Goal: Information Seeking & Learning: Learn about a topic

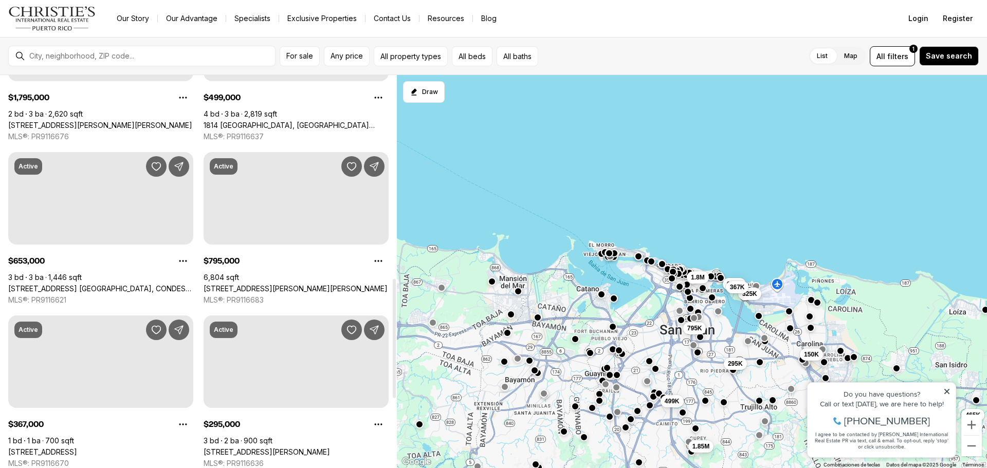
scroll to position [771, 0]
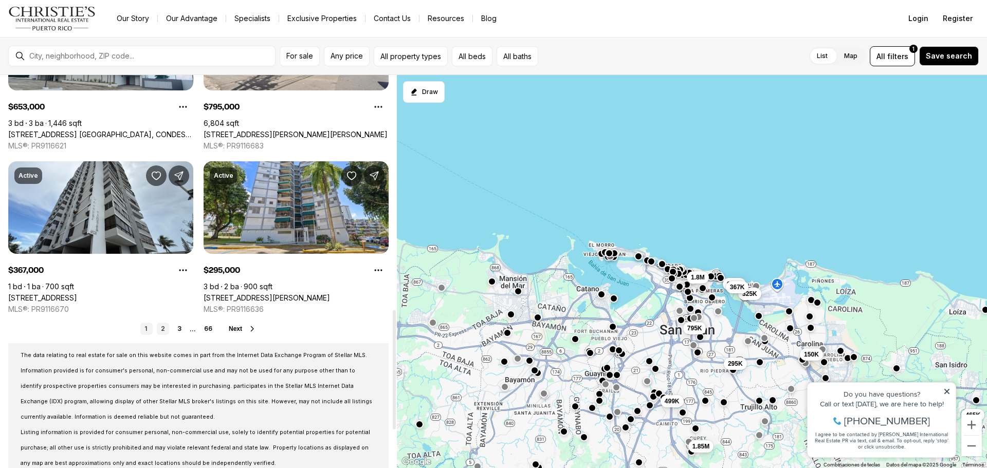
click at [166, 326] on link "2" at bounding box center [163, 329] width 12 height 12
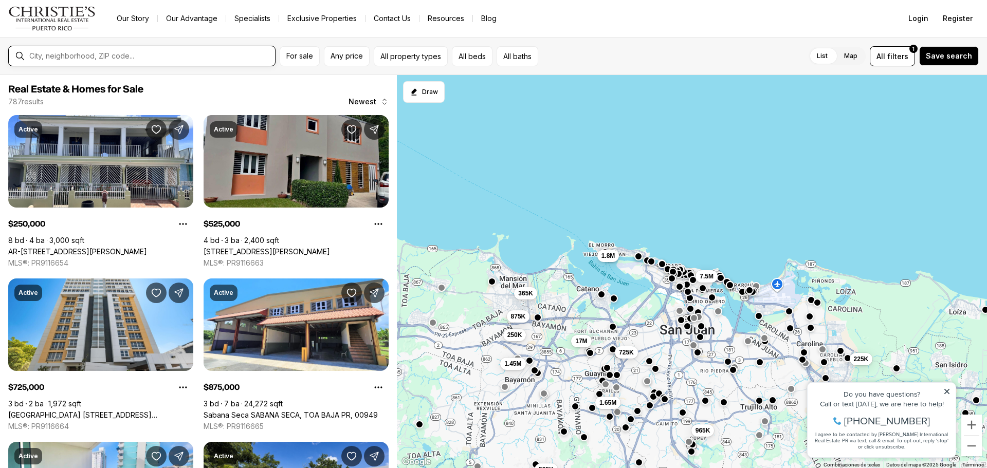
click at [196, 59] on input "text" at bounding box center [150, 56] width 242 height 8
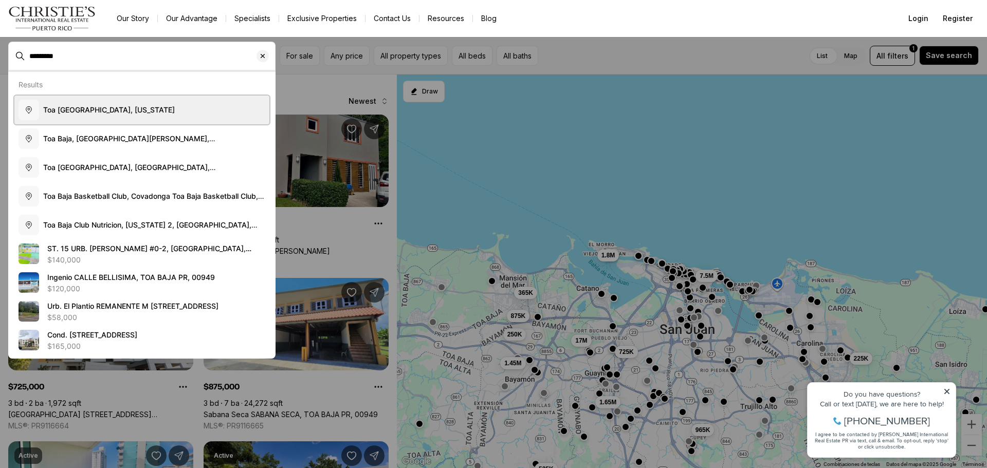
click at [115, 120] on button "Toa Baja, Puerto Rico" at bounding box center [141, 110] width 255 height 29
type input "**********"
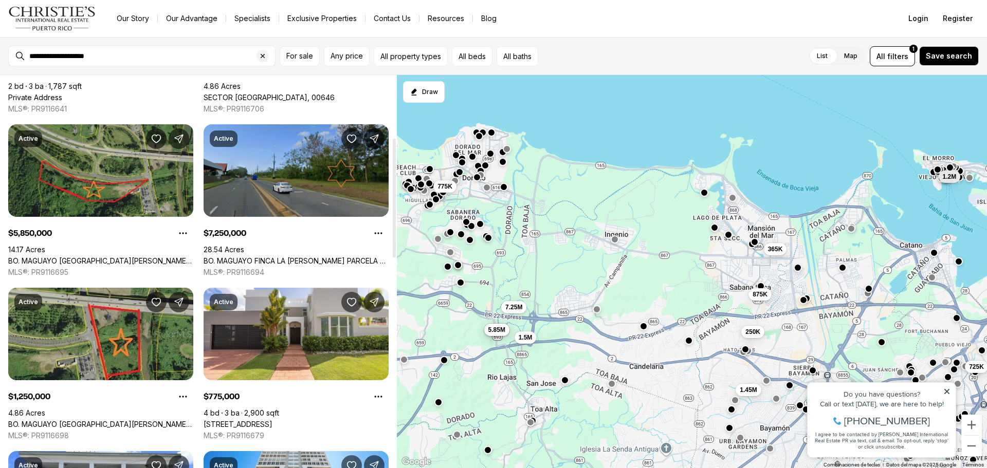
scroll to position [257, 0]
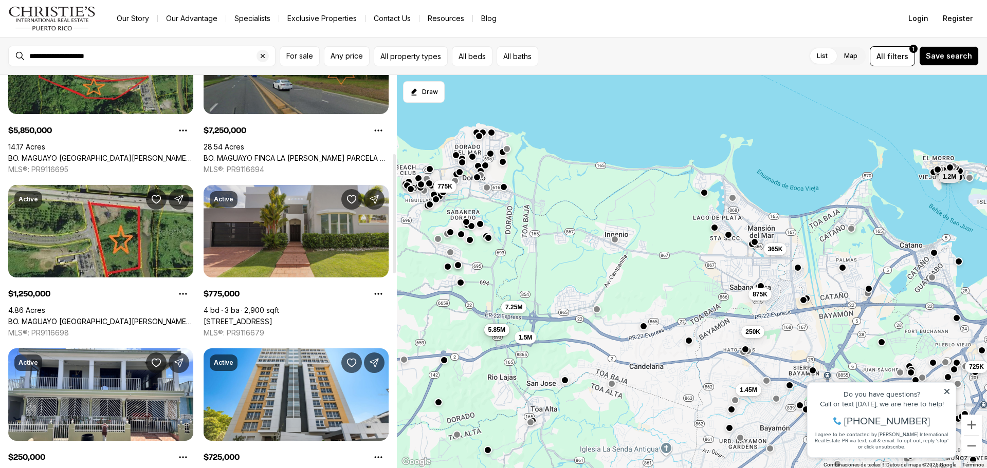
click at [272, 317] on link "448 CALLE VÍA NIZA, DORADO PR, 00646" at bounding box center [238, 321] width 69 height 9
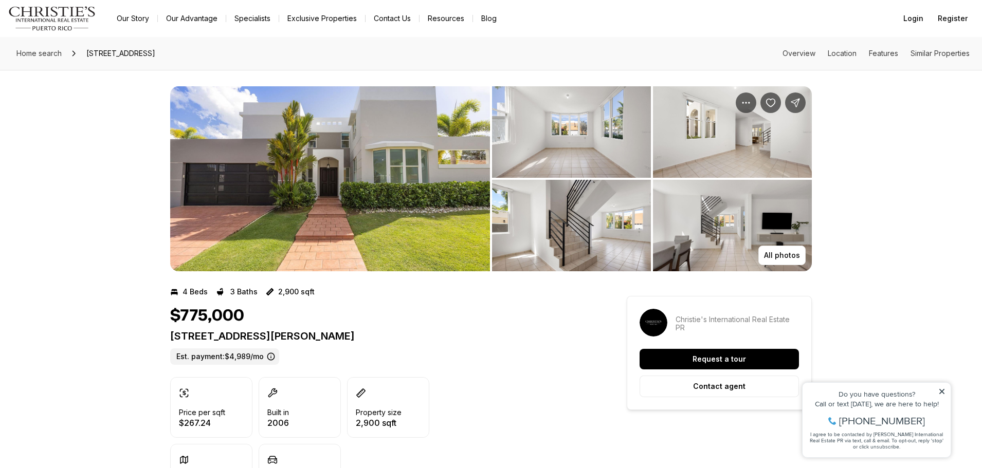
click at [302, 218] on img "View image gallery" at bounding box center [330, 178] width 320 height 185
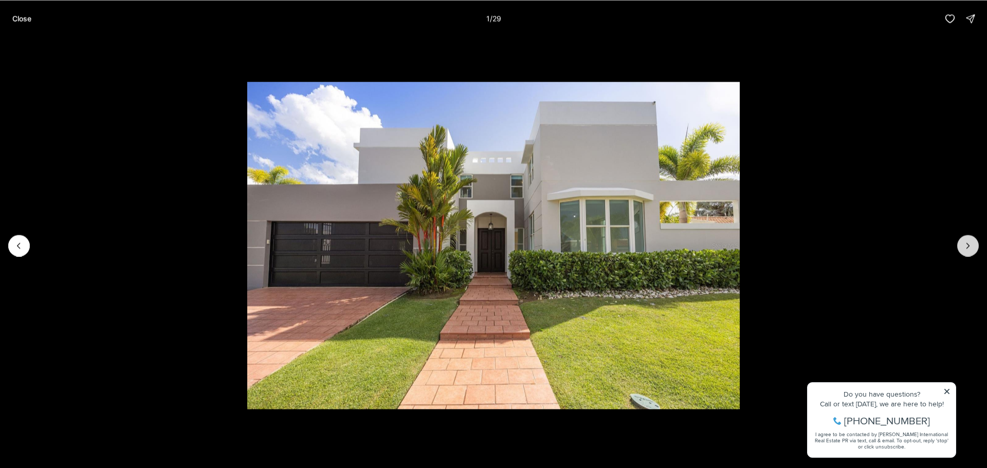
click at [971, 249] on icon "Next slide" at bounding box center [968, 246] width 10 height 10
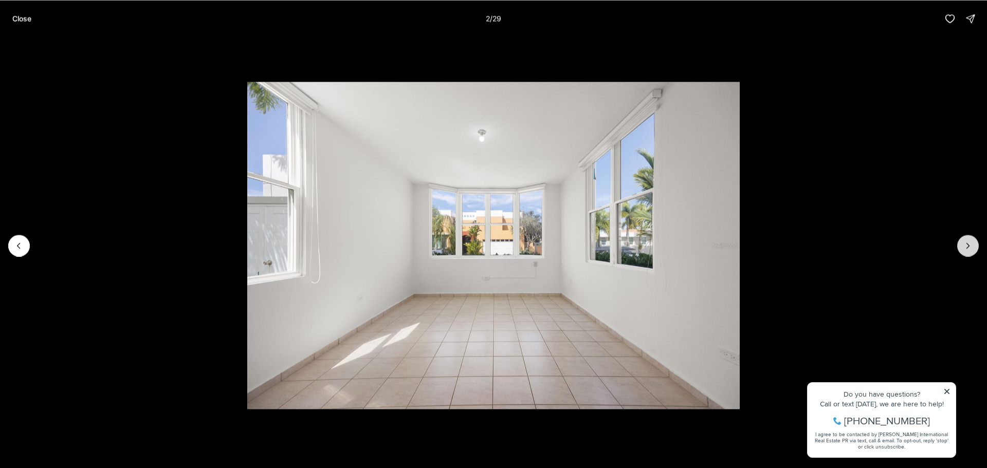
click at [971, 249] on icon "Next slide" at bounding box center [968, 246] width 10 height 10
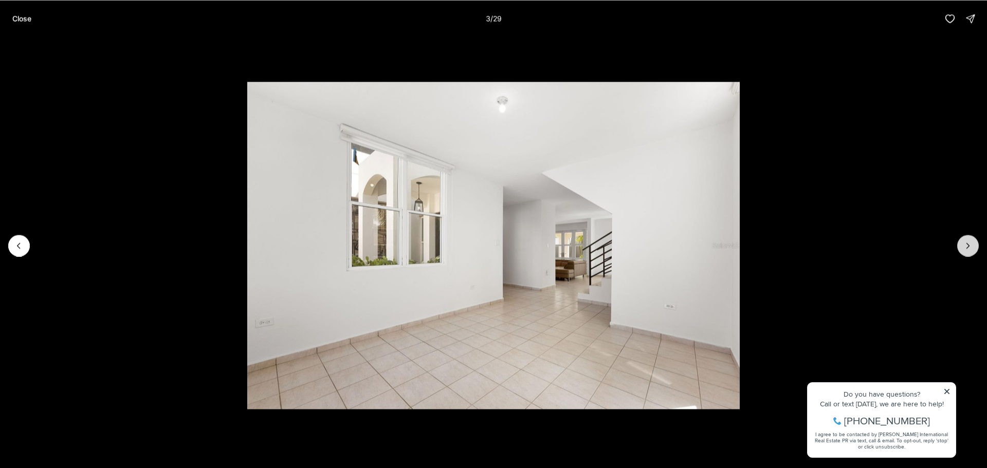
click at [971, 249] on icon "Next slide" at bounding box center [968, 246] width 10 height 10
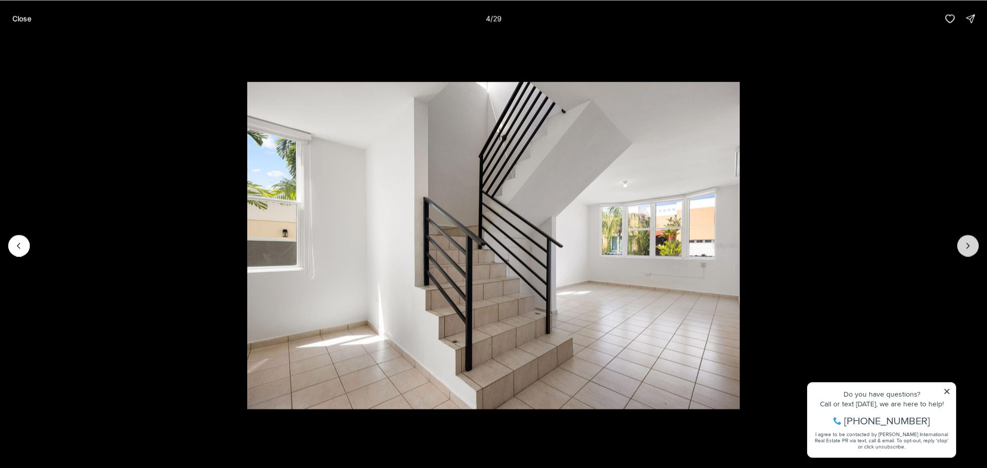
click at [971, 249] on icon "Next slide" at bounding box center [968, 246] width 10 height 10
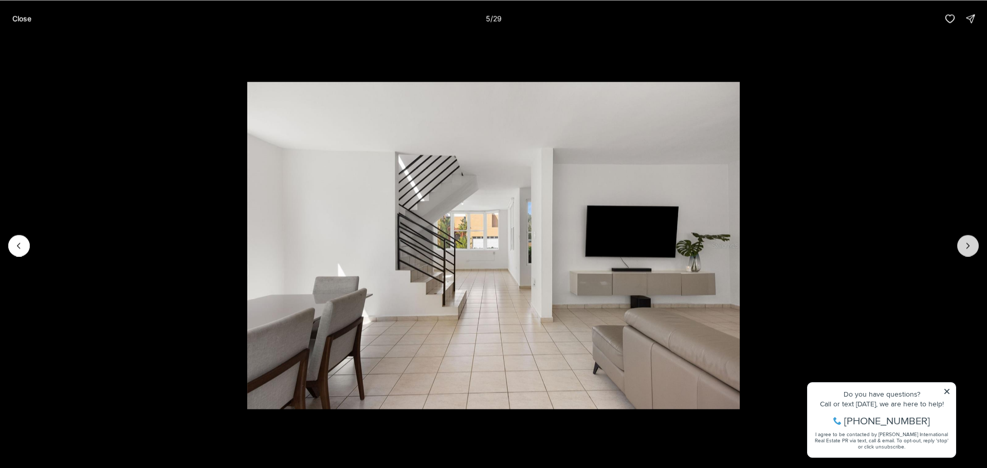
click at [971, 249] on icon "Next slide" at bounding box center [968, 246] width 10 height 10
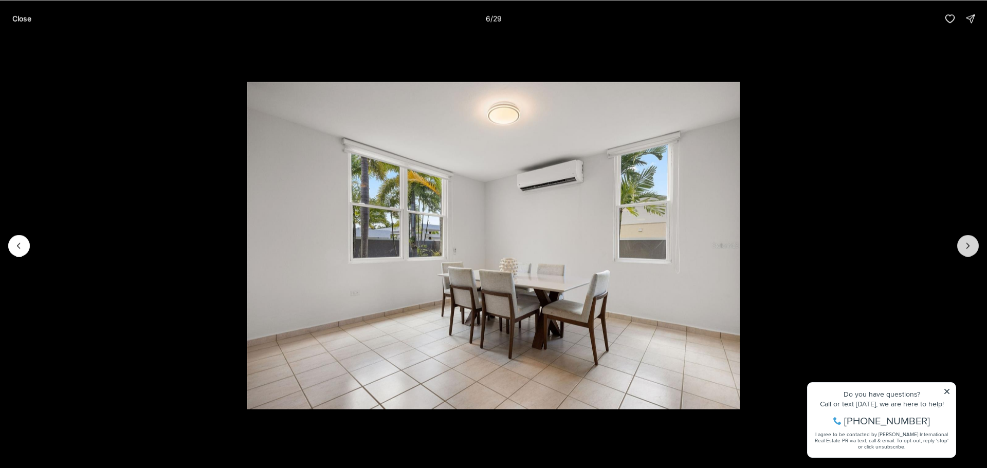
click at [971, 249] on icon "Next slide" at bounding box center [968, 246] width 10 height 10
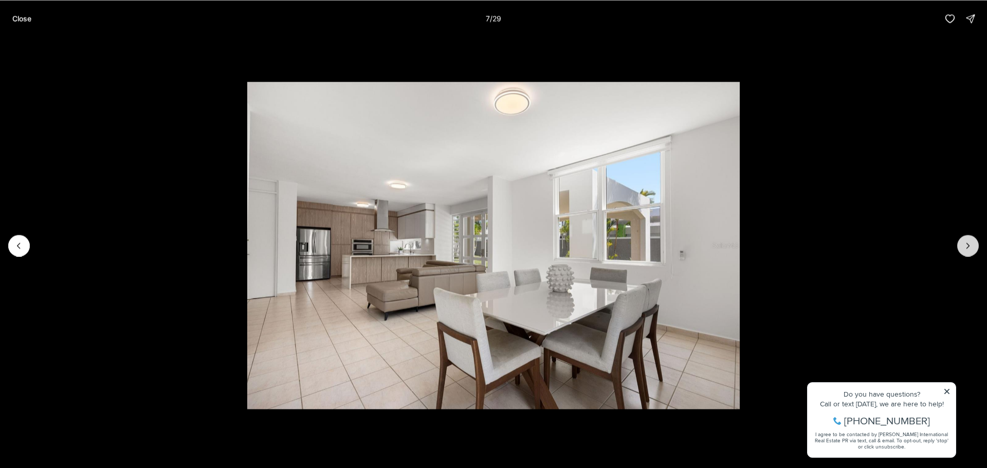
click at [971, 249] on icon "Next slide" at bounding box center [968, 246] width 10 height 10
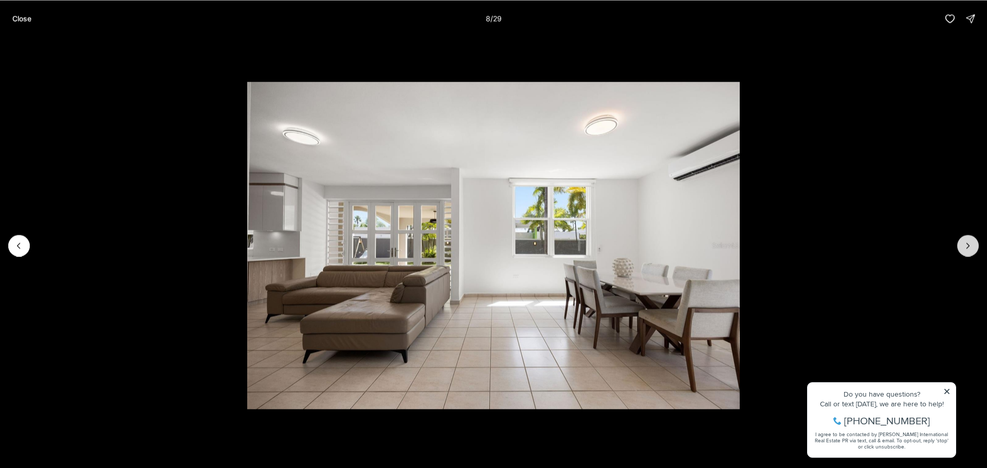
click at [971, 249] on icon "Next slide" at bounding box center [968, 246] width 10 height 10
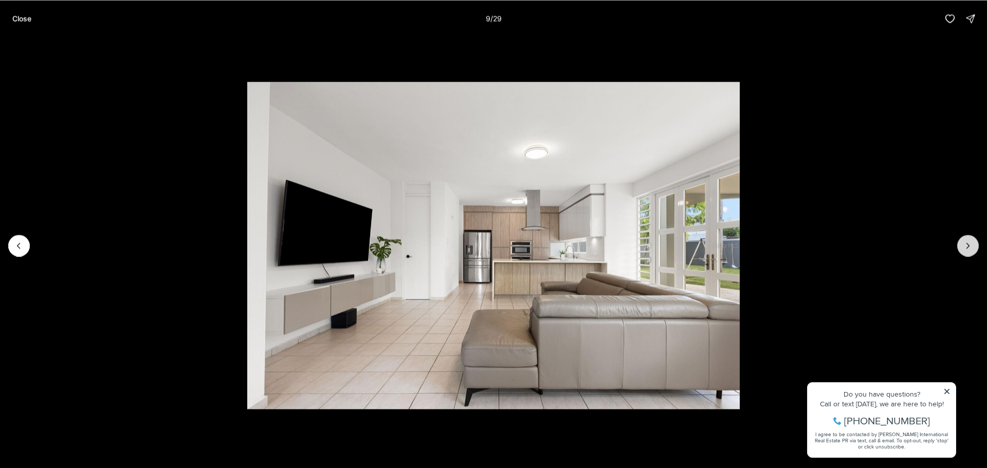
click at [971, 249] on icon "Next slide" at bounding box center [968, 246] width 10 height 10
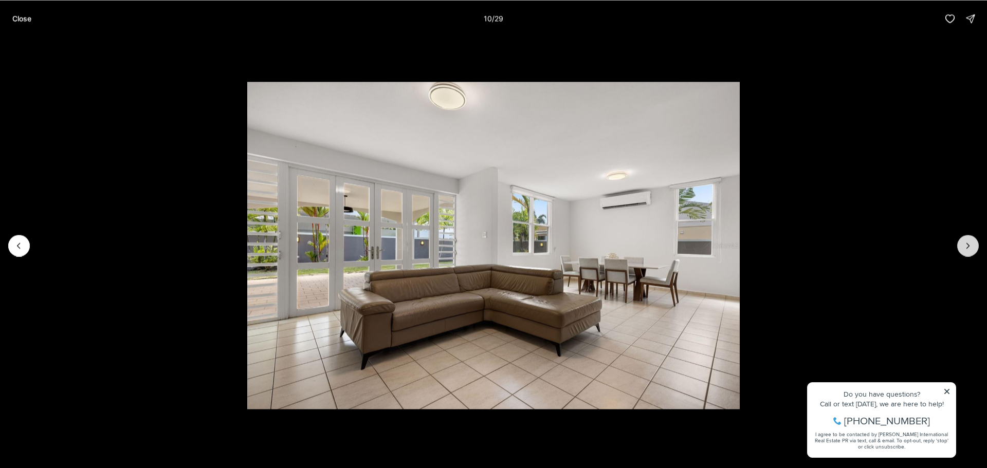
click at [971, 249] on icon "Next slide" at bounding box center [968, 246] width 10 height 10
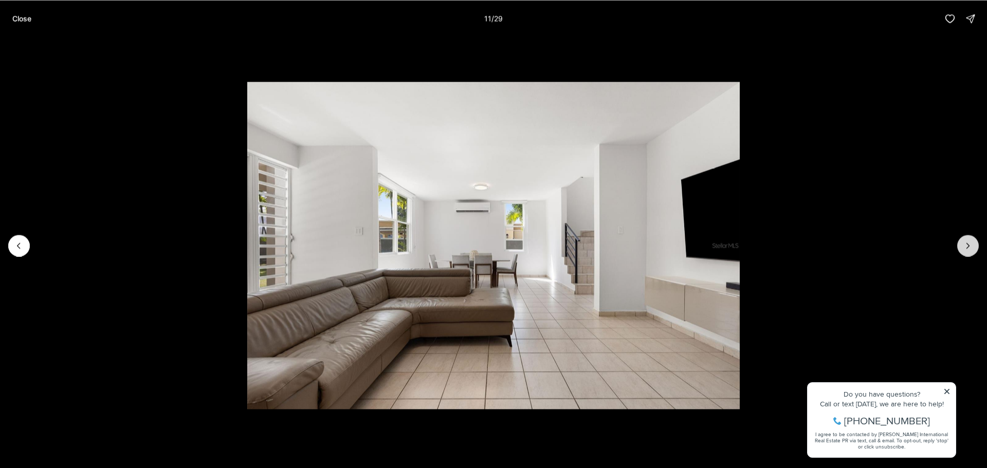
click at [971, 249] on icon "Next slide" at bounding box center [968, 246] width 10 height 10
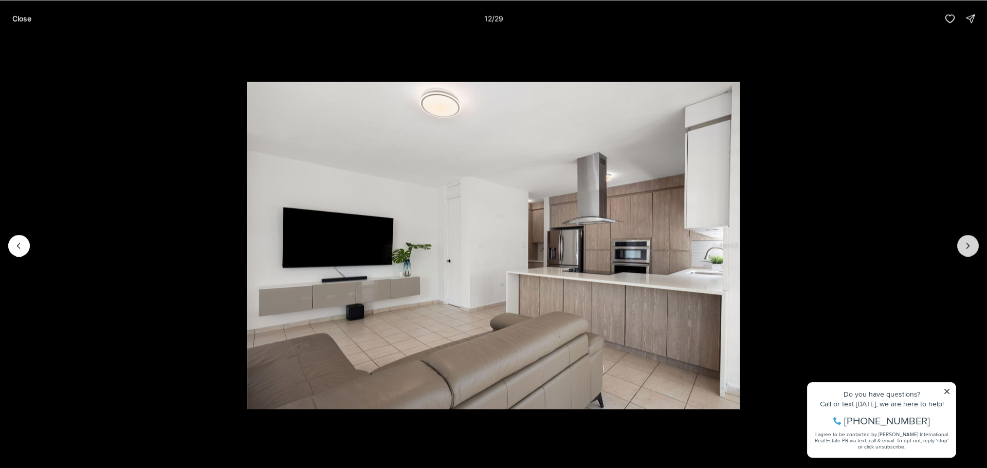
click at [971, 249] on icon "Next slide" at bounding box center [968, 246] width 10 height 10
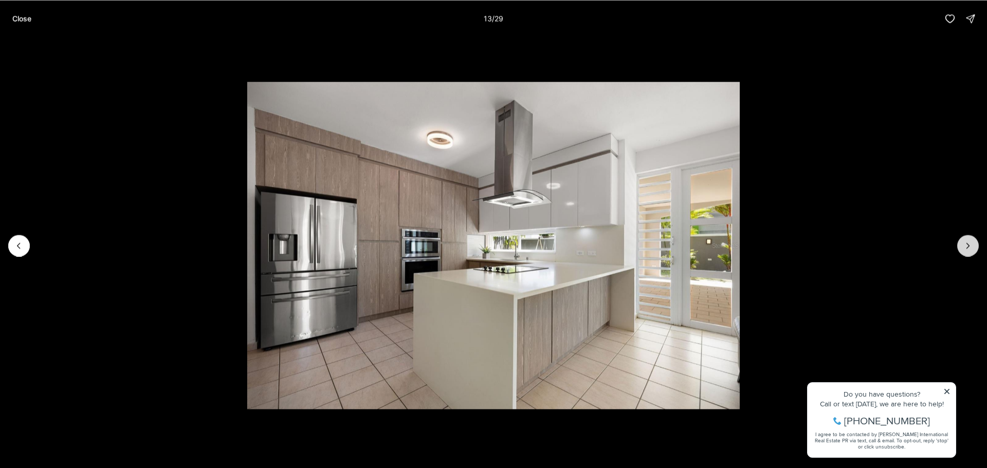
click at [971, 249] on icon "Next slide" at bounding box center [968, 246] width 10 height 10
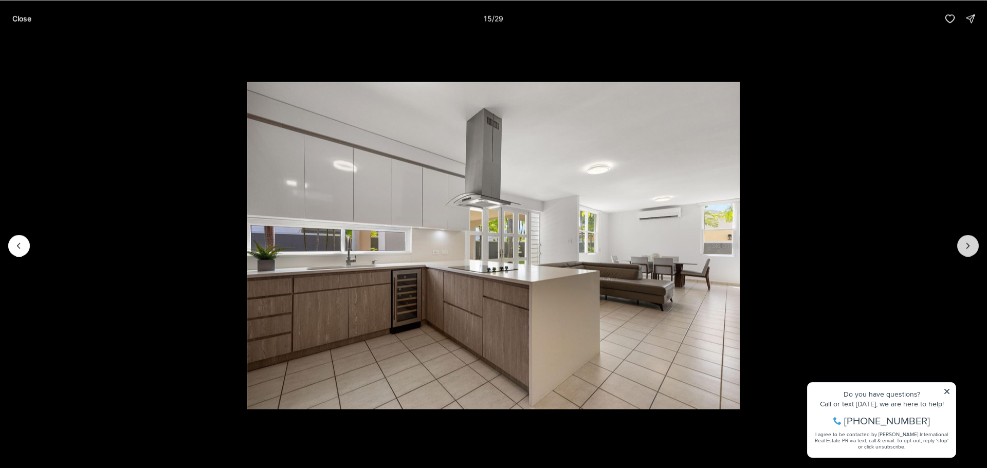
click at [971, 249] on icon "Next slide" at bounding box center [968, 246] width 10 height 10
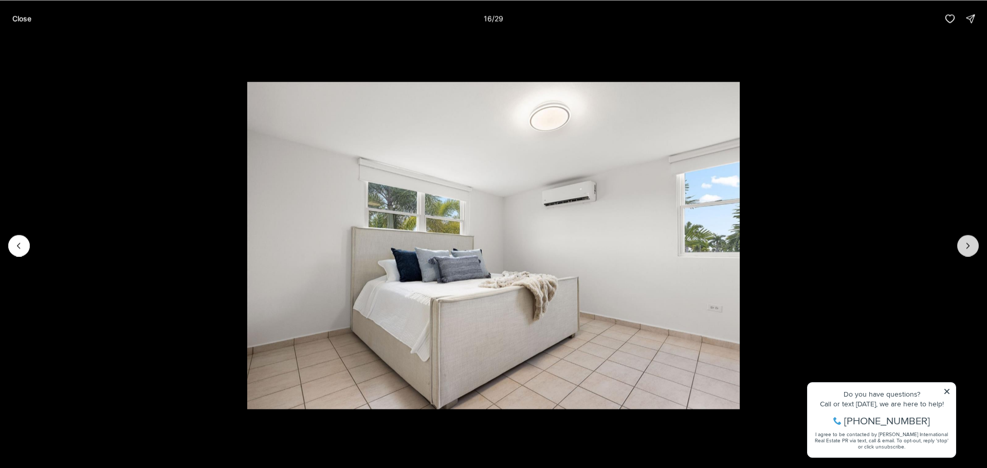
click at [971, 249] on icon "Next slide" at bounding box center [968, 246] width 10 height 10
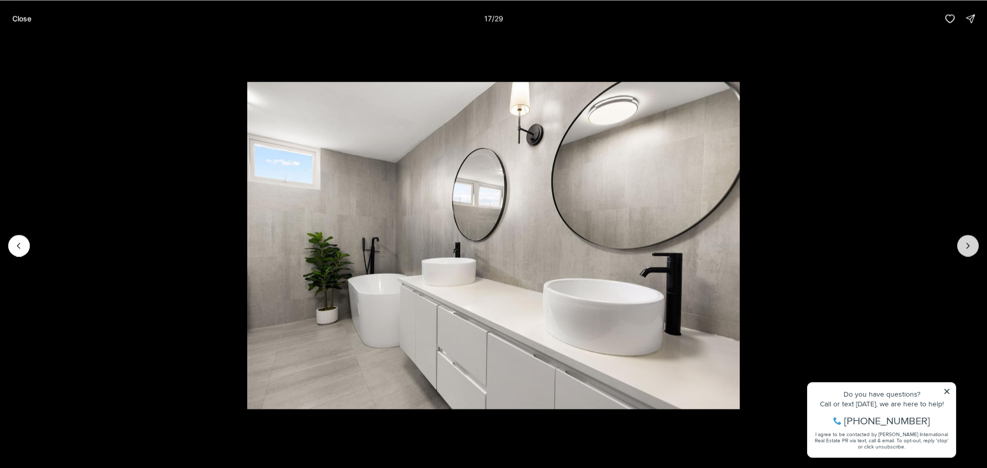
click at [971, 249] on icon "Next slide" at bounding box center [968, 246] width 10 height 10
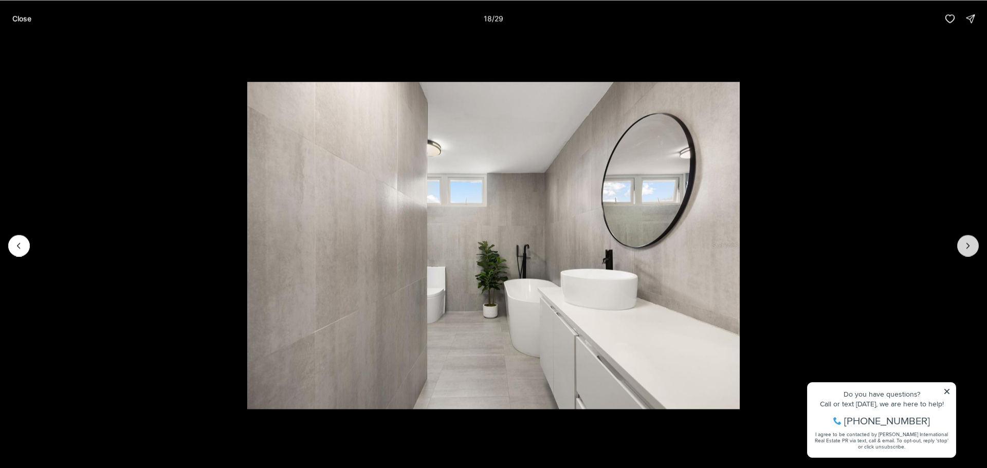
click at [971, 249] on icon "Next slide" at bounding box center [968, 246] width 10 height 10
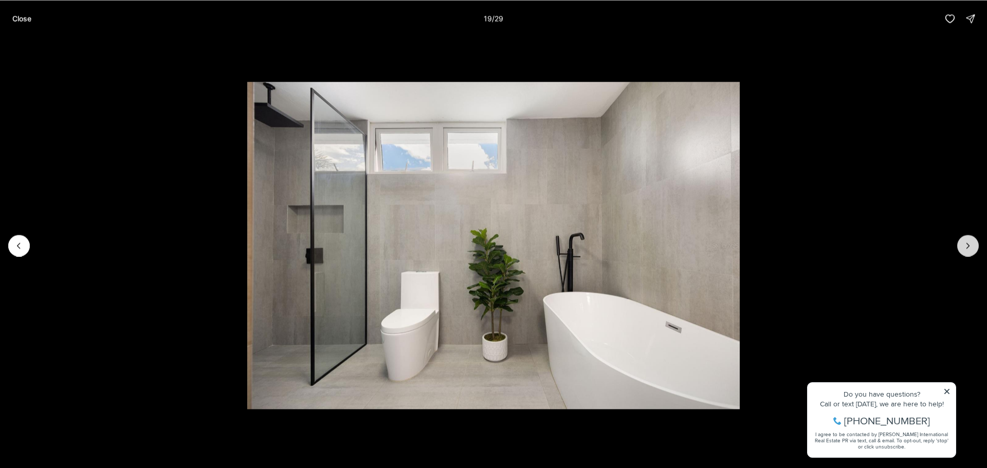
click at [971, 249] on icon "Next slide" at bounding box center [968, 246] width 10 height 10
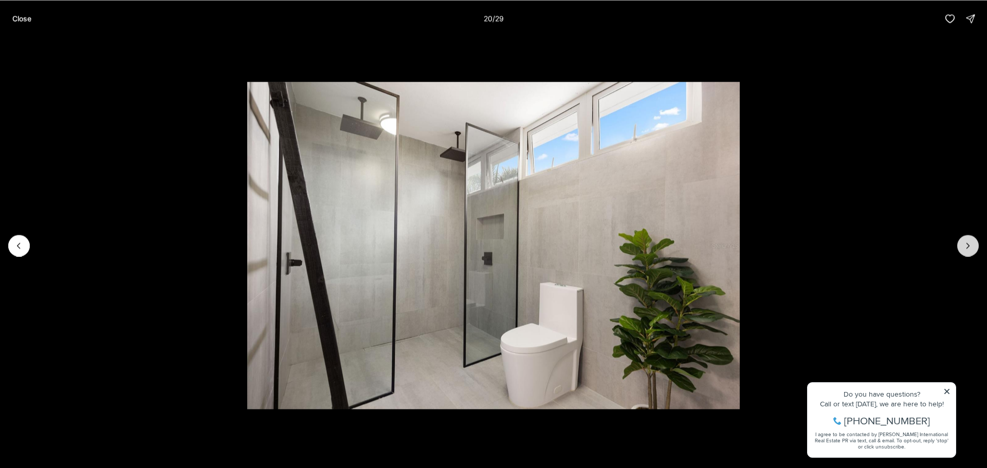
click at [971, 249] on icon "Next slide" at bounding box center [968, 246] width 10 height 10
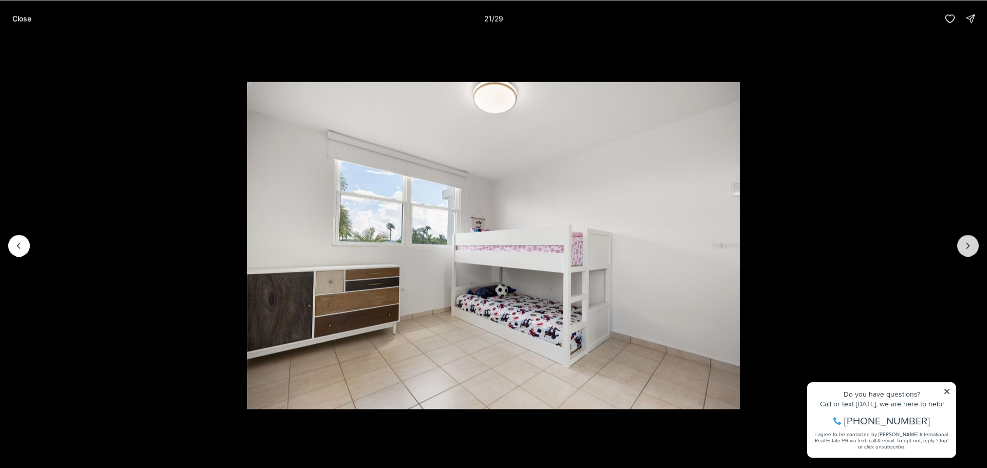
click at [971, 249] on icon "Next slide" at bounding box center [968, 246] width 10 height 10
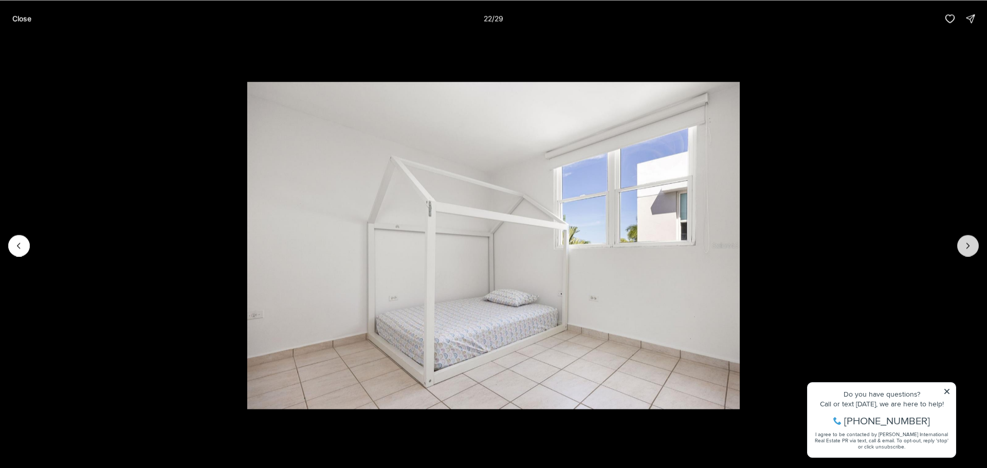
click at [971, 249] on icon "Next slide" at bounding box center [968, 246] width 10 height 10
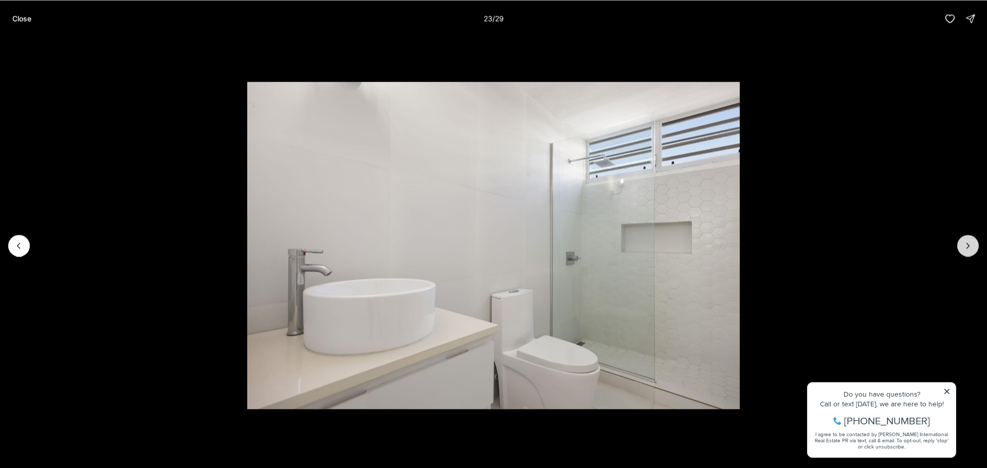
click at [971, 249] on icon "Next slide" at bounding box center [968, 246] width 10 height 10
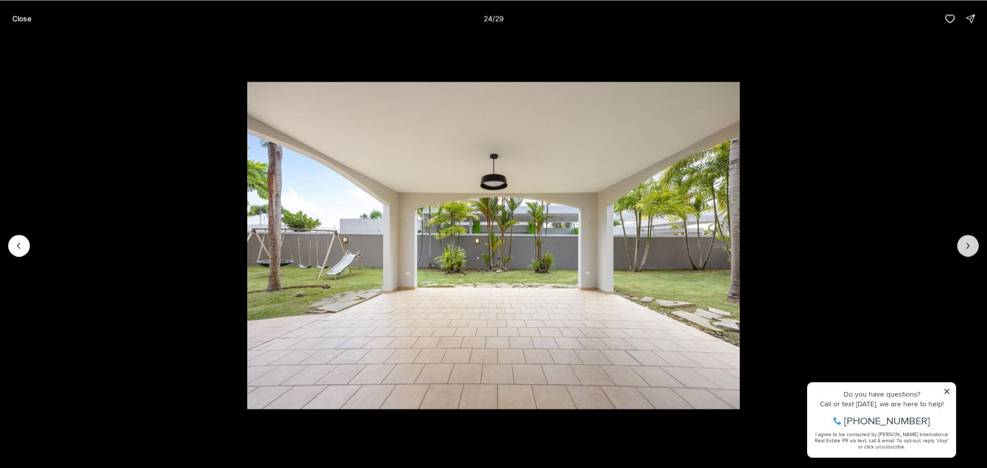
click at [971, 249] on icon "Next slide" at bounding box center [968, 246] width 10 height 10
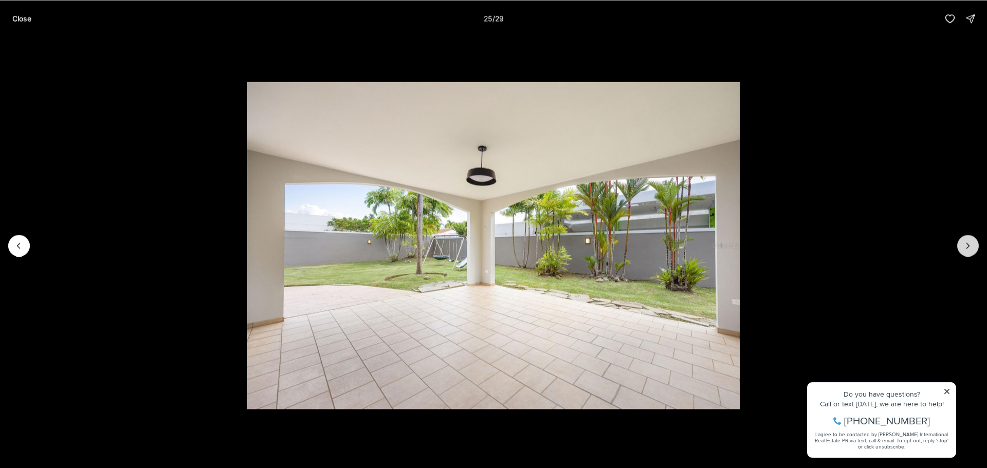
click at [971, 249] on icon "Next slide" at bounding box center [968, 246] width 10 height 10
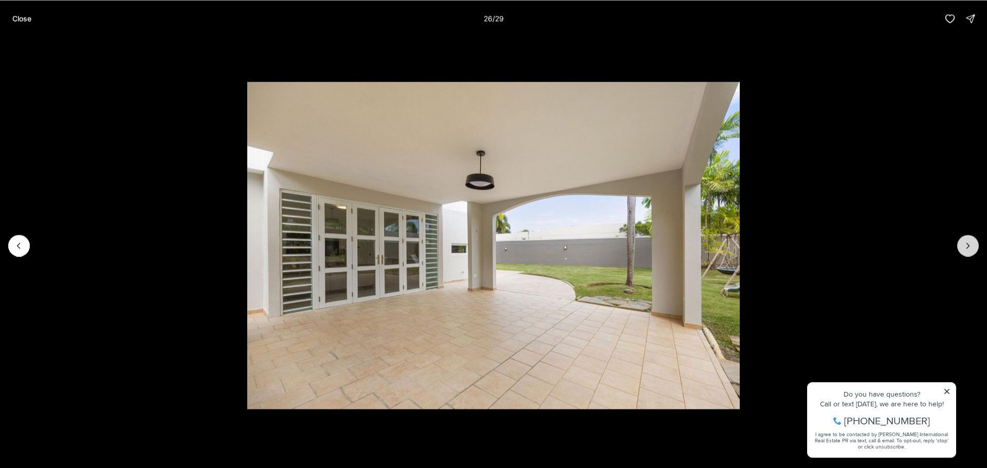
click at [971, 249] on icon "Next slide" at bounding box center [968, 246] width 10 height 10
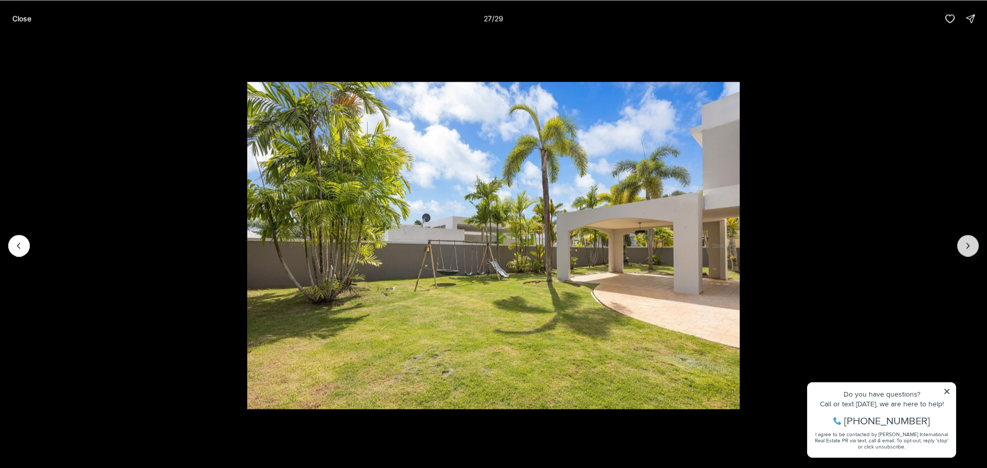
click at [971, 249] on icon "Next slide" at bounding box center [968, 246] width 10 height 10
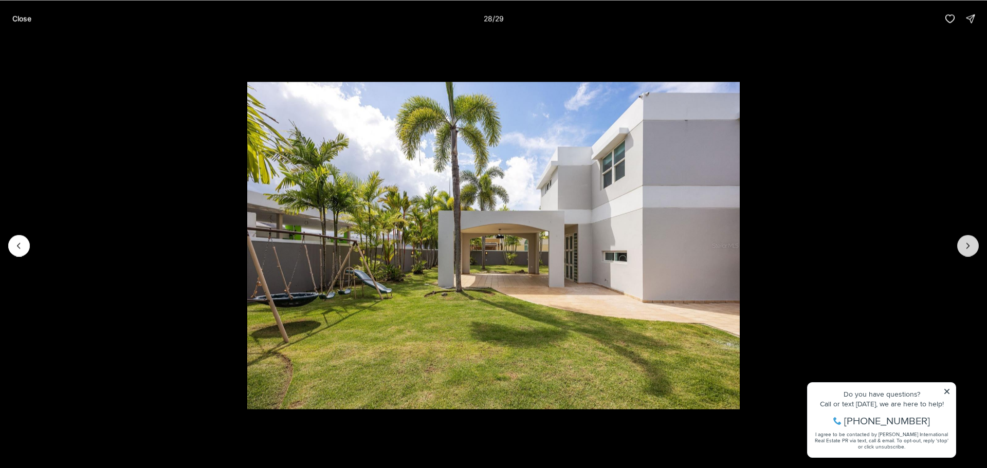
click at [971, 249] on icon "Next slide" at bounding box center [968, 246] width 10 height 10
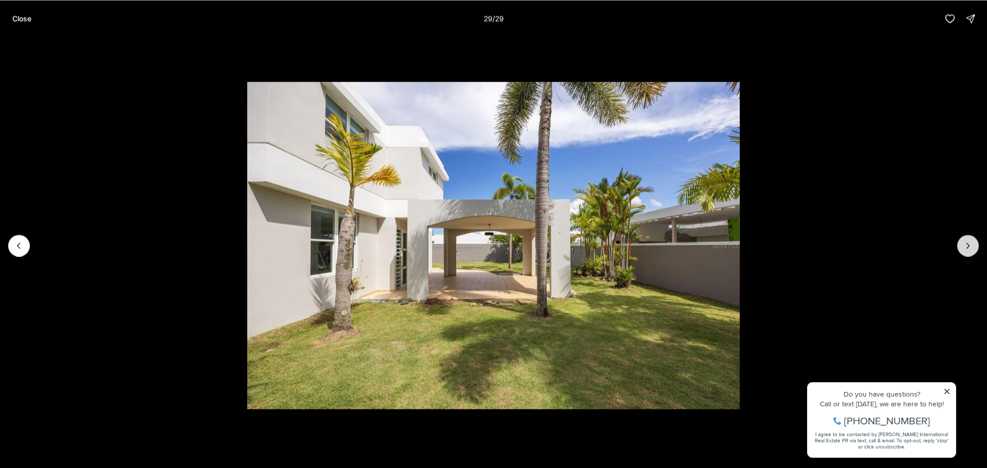
click at [971, 249] on div at bounding box center [968, 246] width 22 height 22
click at [973, 247] on div at bounding box center [968, 246] width 22 height 22
click at [12, 19] on p "Close" at bounding box center [21, 18] width 19 height 8
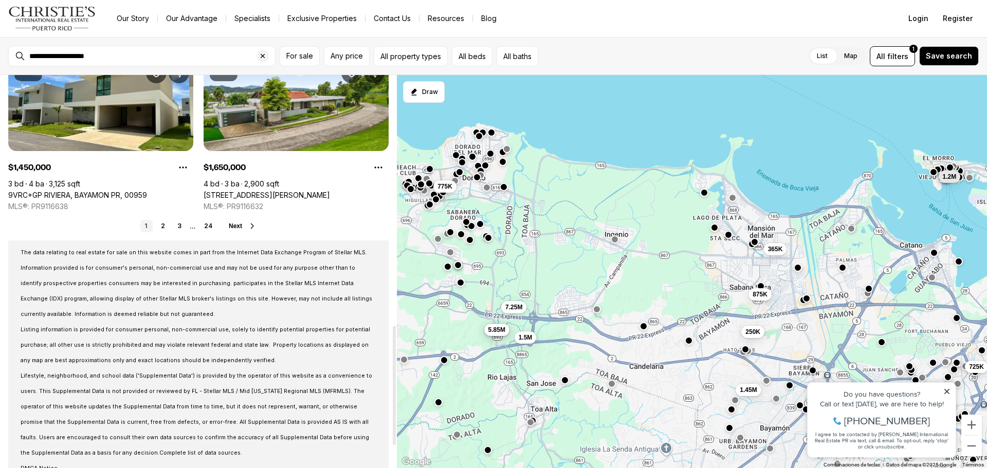
scroll to position [771, 0]
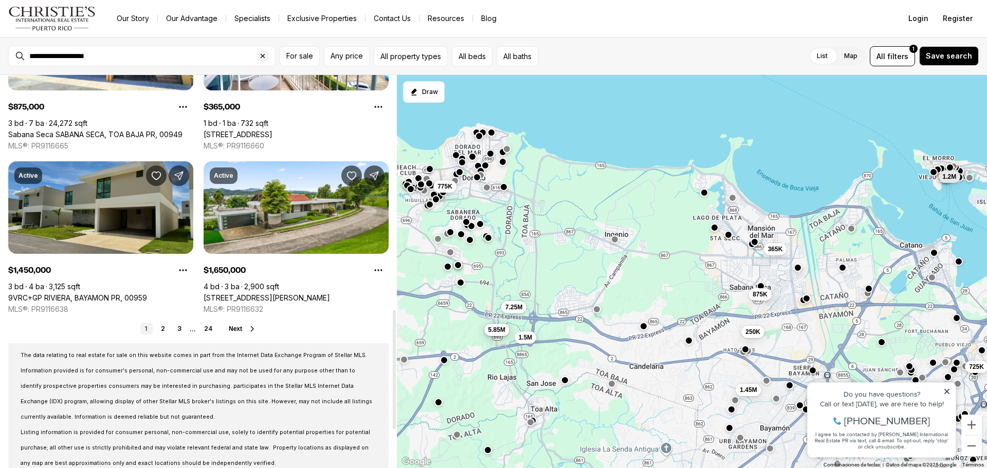
click at [107, 294] on link "9VRC+GP RIVIERA, BAYAMON PR, 00959" at bounding box center [77, 298] width 139 height 9
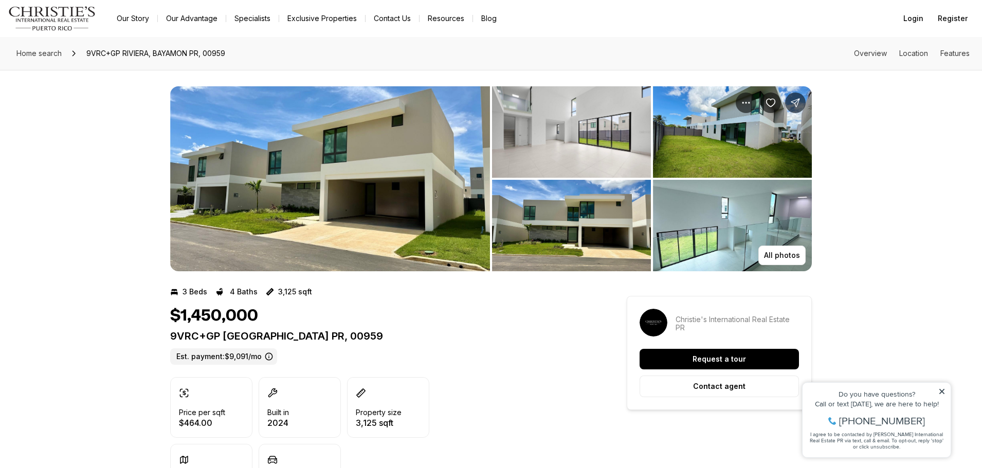
click at [551, 125] on img "View image gallery" at bounding box center [571, 132] width 159 height 92
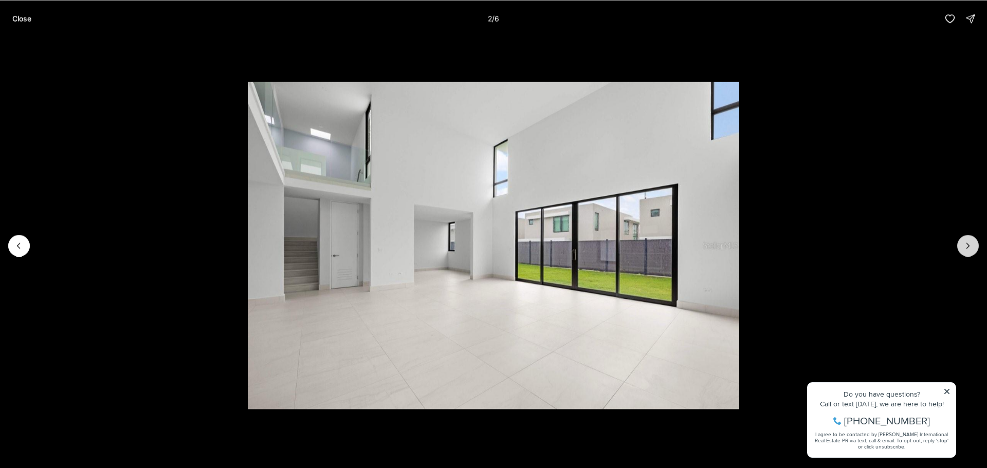
click at [971, 248] on icon "Next slide" at bounding box center [968, 246] width 10 height 10
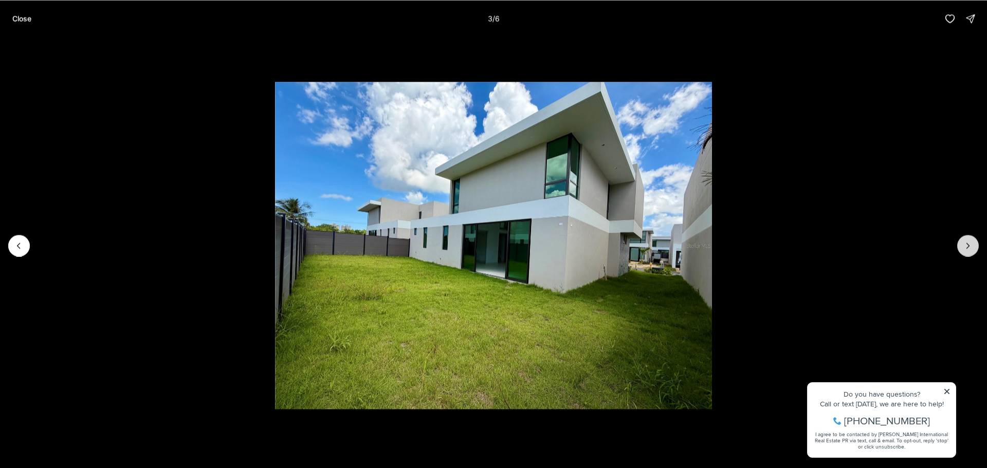
click at [971, 248] on icon "Next slide" at bounding box center [968, 246] width 10 height 10
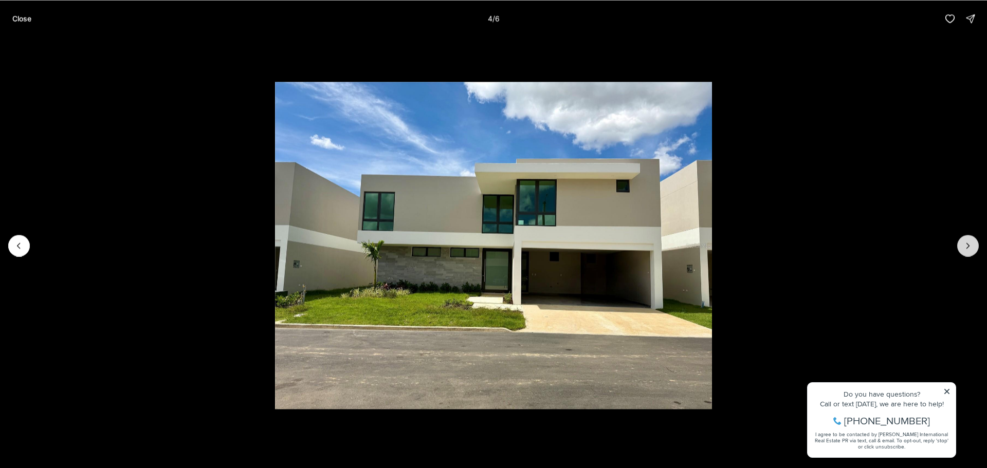
click at [971, 248] on icon "Next slide" at bounding box center [968, 246] width 10 height 10
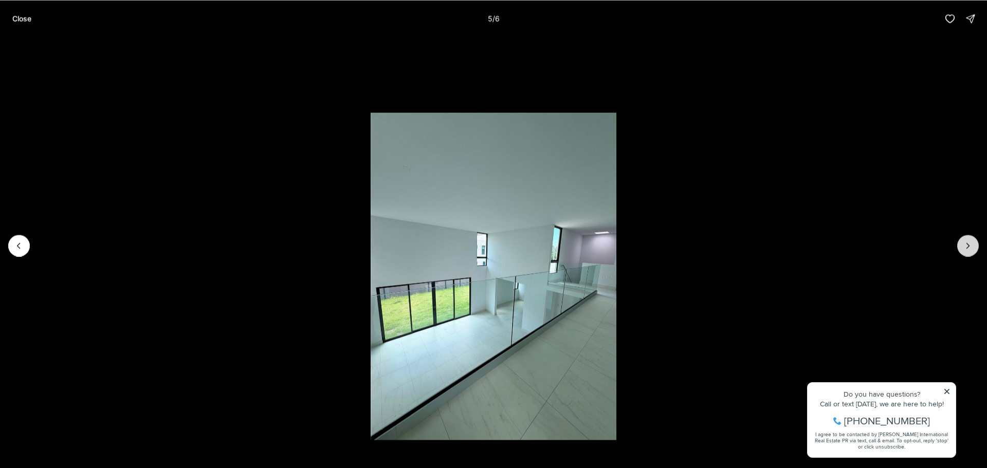
click at [971, 248] on icon "Next slide" at bounding box center [968, 246] width 10 height 10
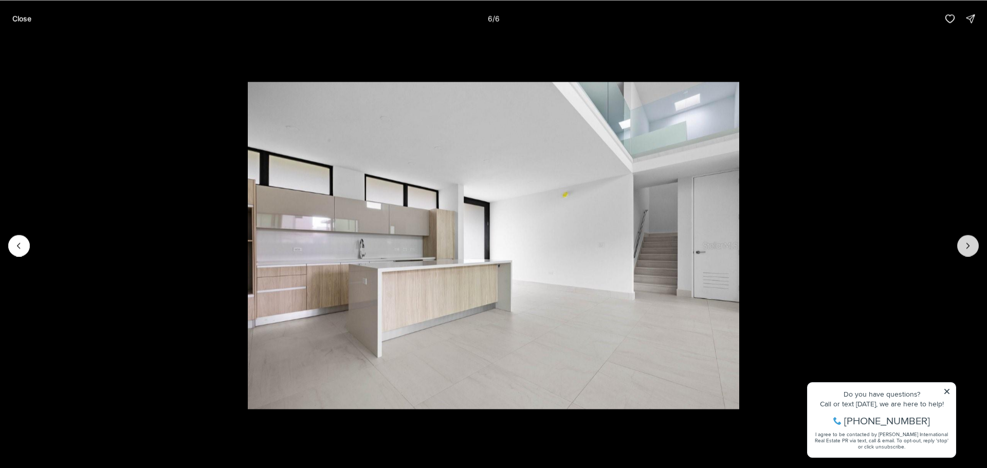
click at [971, 248] on div at bounding box center [968, 246] width 22 height 22
click at [37, 22] on button "Close" at bounding box center [21, 18] width 31 height 21
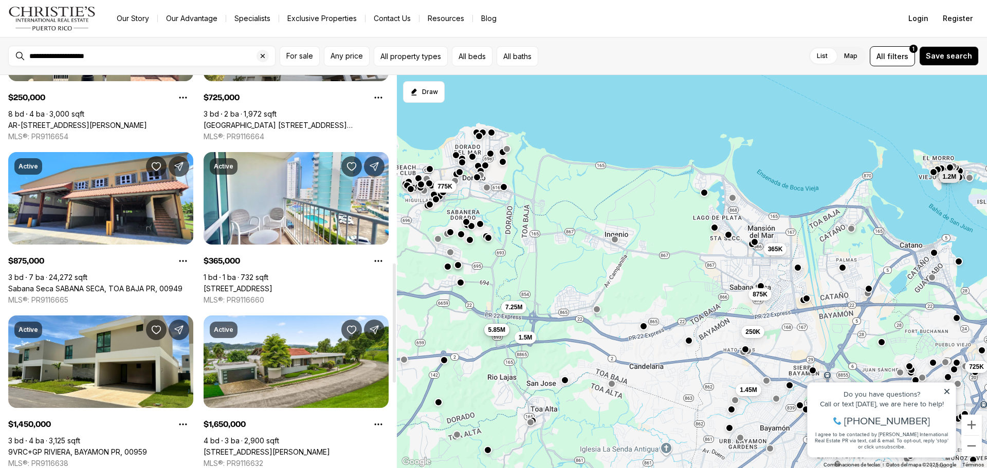
scroll to position [771, 0]
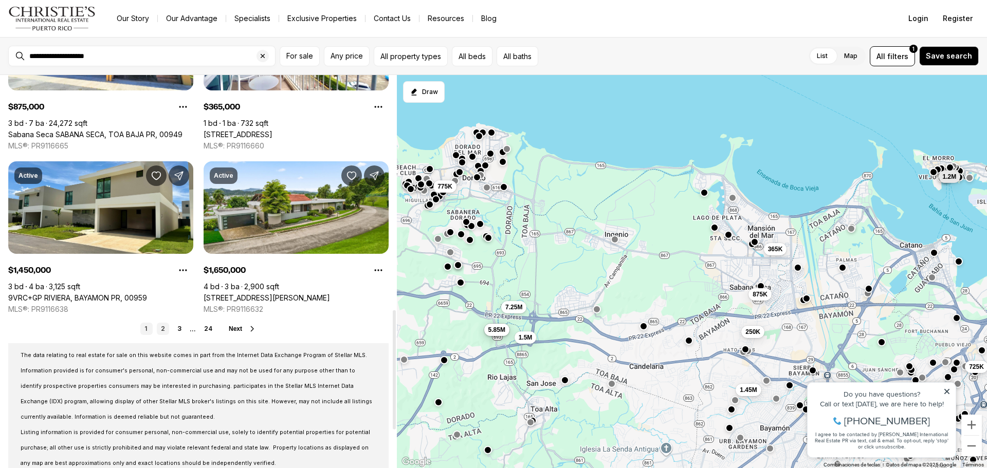
click at [164, 334] on link "2" at bounding box center [163, 329] width 12 height 12
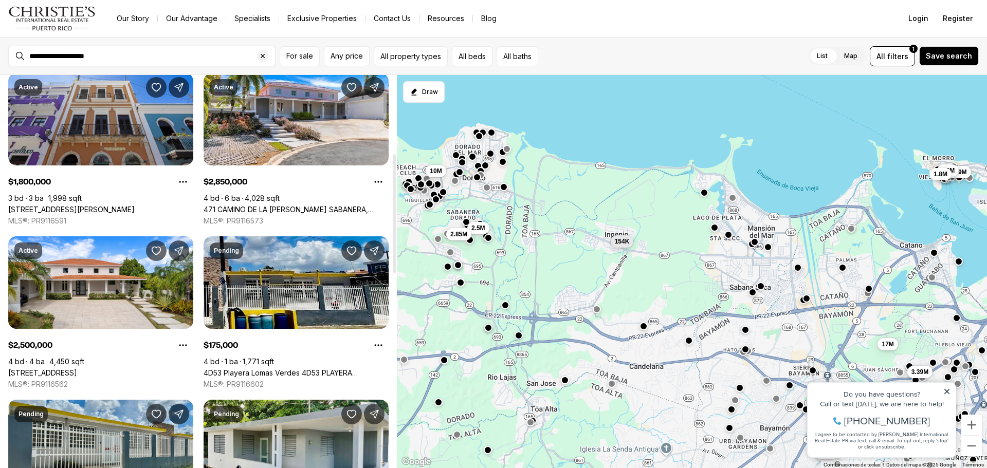
scroll to position [360, 0]
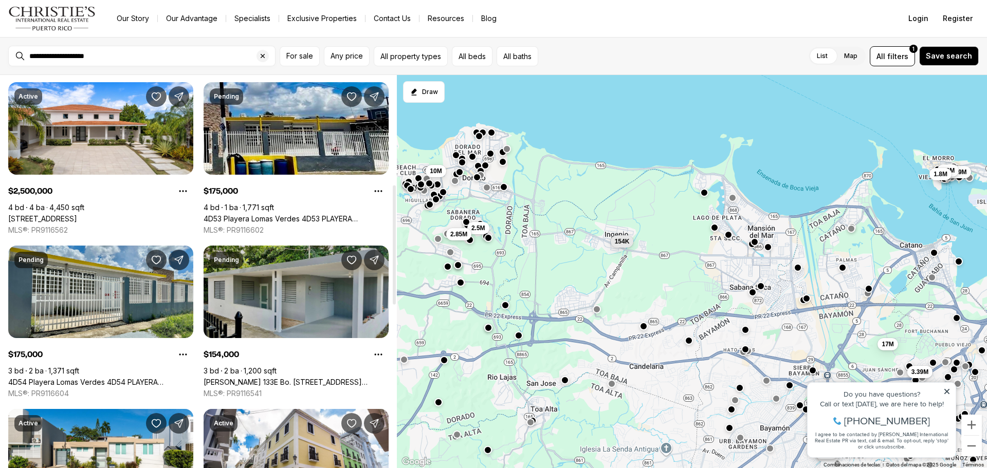
click at [273, 378] on link "[PERSON_NAME] 133E Bo. [STREET_ADDRESS][PERSON_NAME]" at bounding box center [296, 382] width 185 height 9
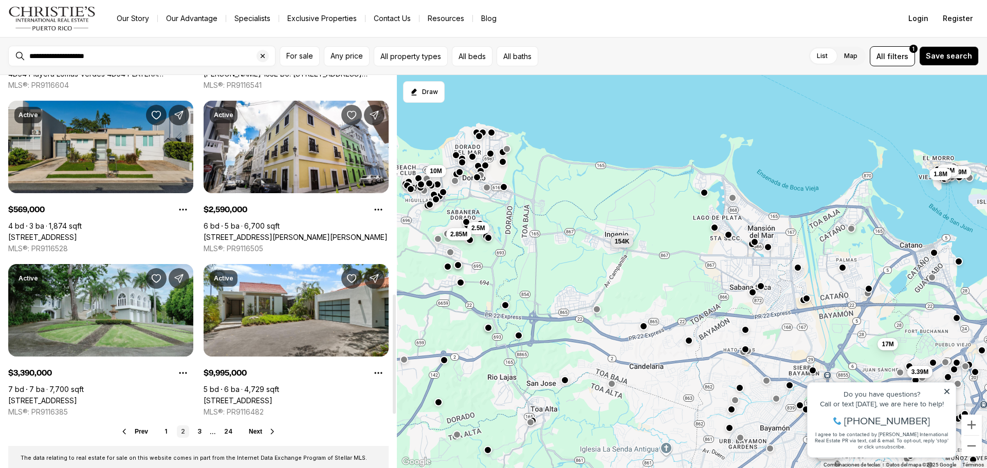
scroll to position [720, 0]
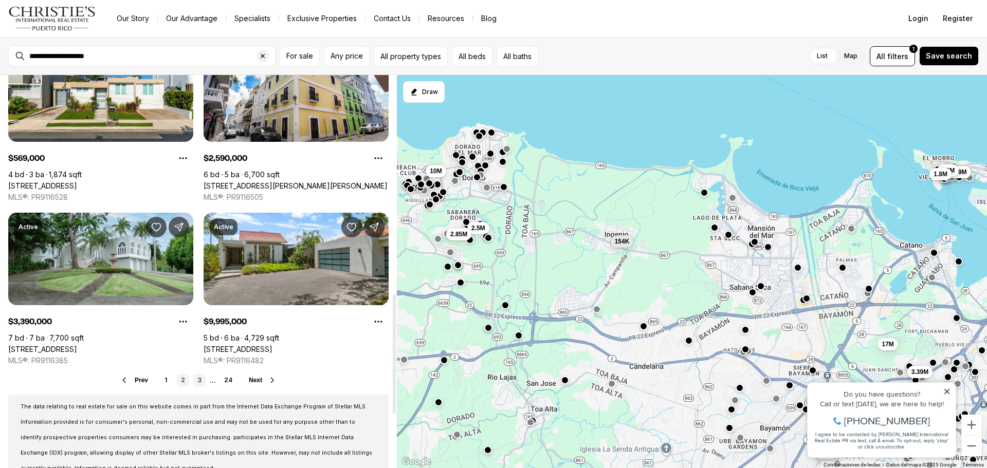
click at [201, 383] on link "3" at bounding box center [199, 380] width 12 height 12
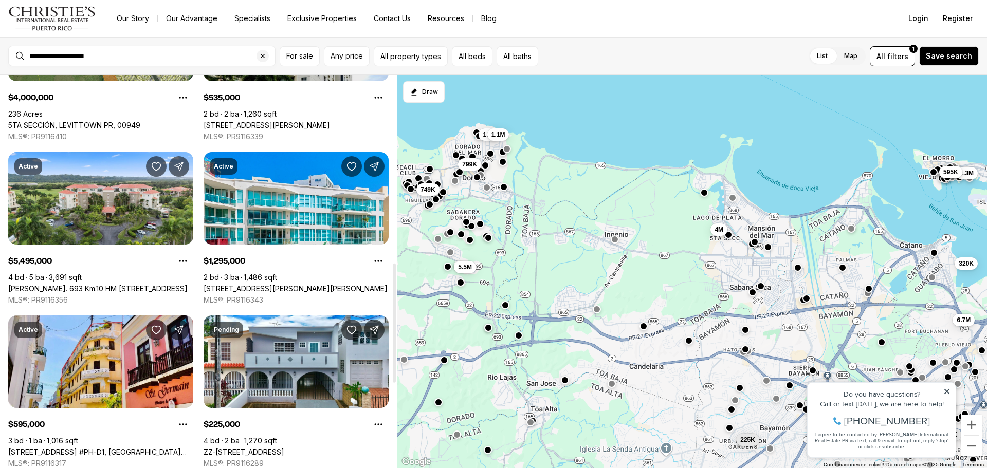
scroll to position [720, 0]
